Goal: Transaction & Acquisition: Purchase product/service

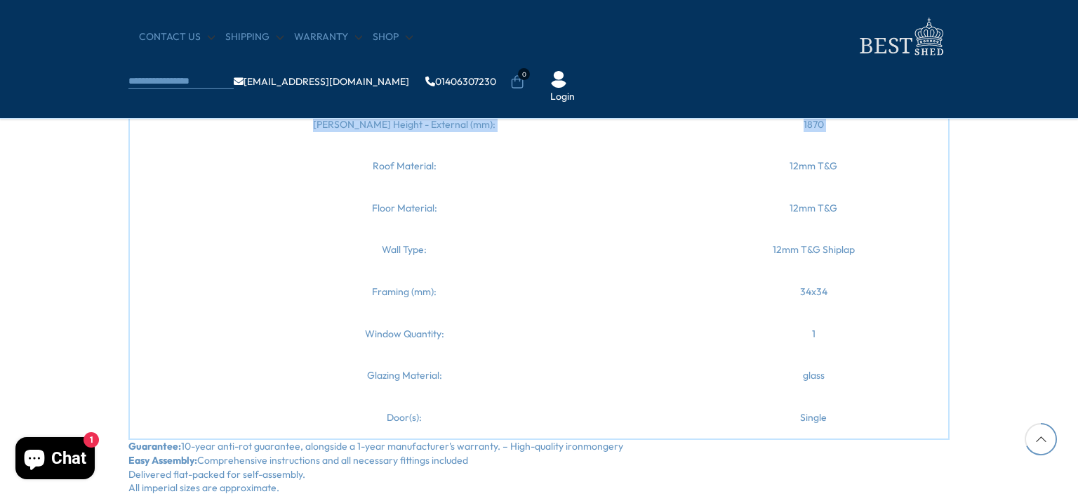
scroll to position [2176, 0]
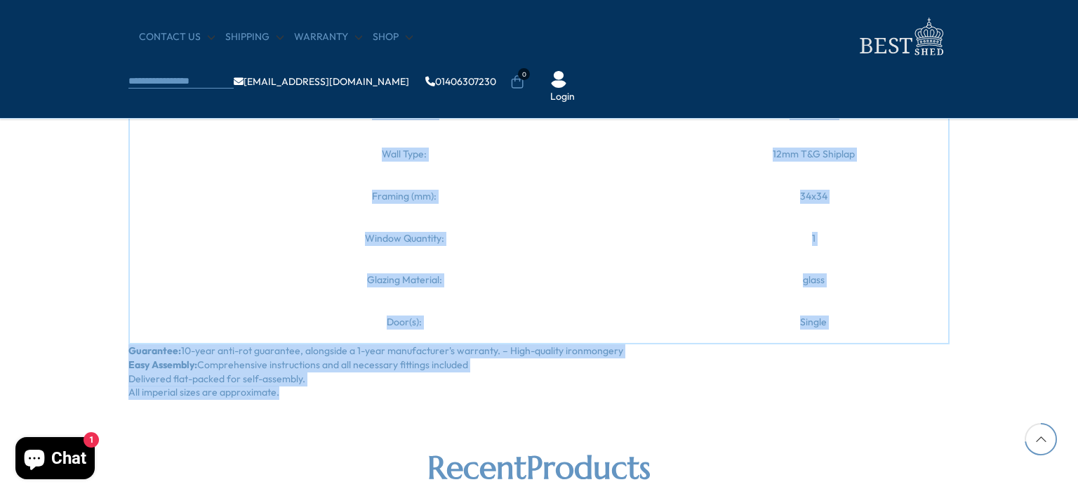
drag, startPoint x: 122, startPoint y: 157, endPoint x: 324, endPoint y: 390, distance: 308.1
copy div "Introducing the [PERSON_NAME] 8x6 SD Reverse Apex from BestShed, the ultimate s…"
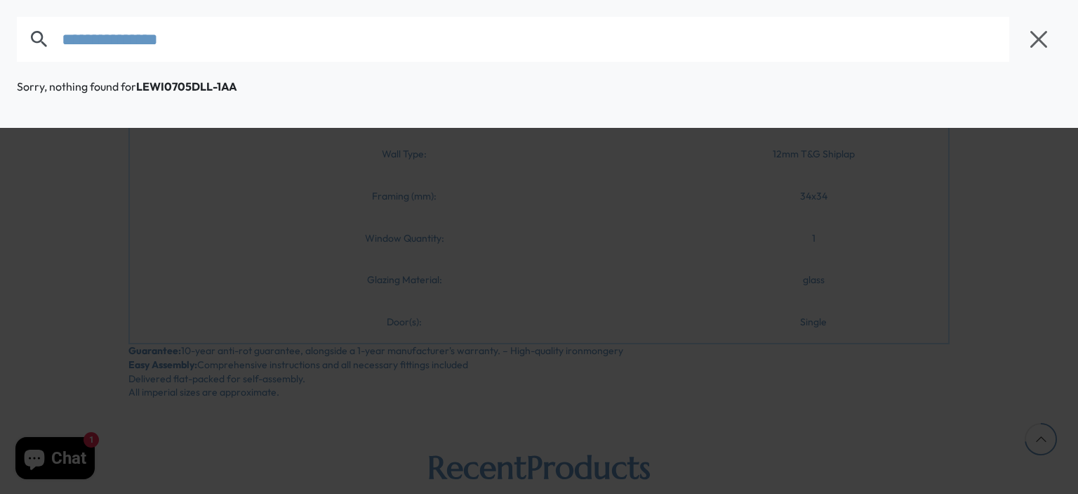
type input "**********"
